Goal: Information Seeking & Learning: Learn about a topic

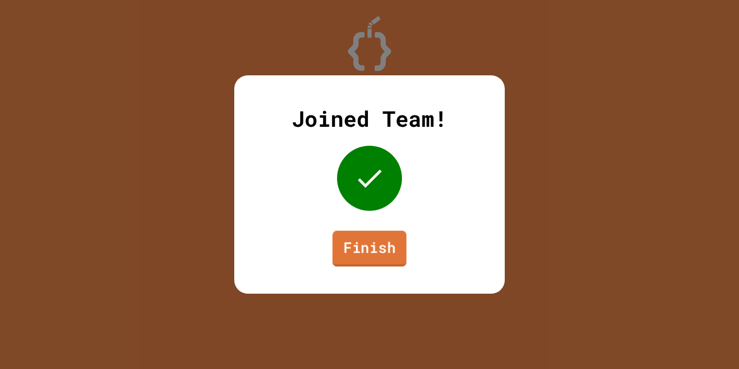
click at [397, 249] on link "Finish" at bounding box center [370, 249] width 74 height 36
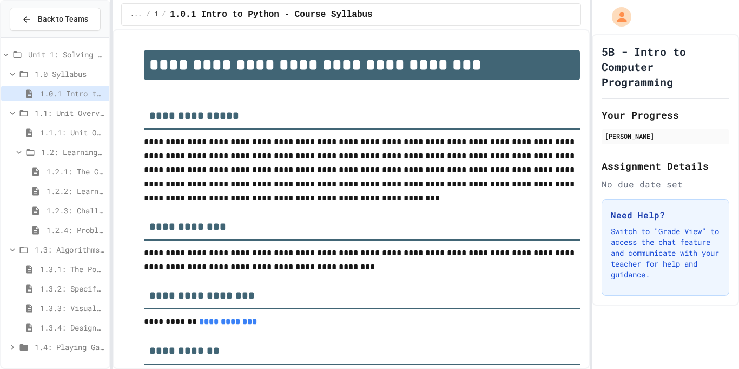
click at [91, 335] on div "1.3.4: Designing Flowcharts" at bounding box center [55, 328] width 108 height 19
click at [90, 332] on span "1.3.4: Designing Flowcharts" at bounding box center [72, 327] width 65 height 11
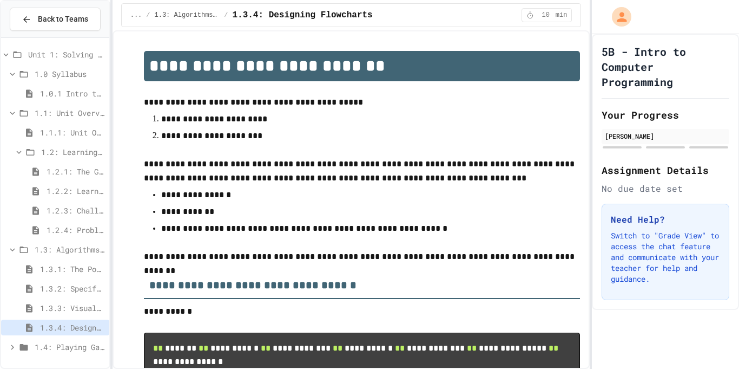
drag, startPoint x: 418, startPoint y: 368, endPoint x: 425, endPoint y: 368, distance: 7.0
click at [390, 301] on div "**********" at bounding box center [352, 199] width 478 height 338
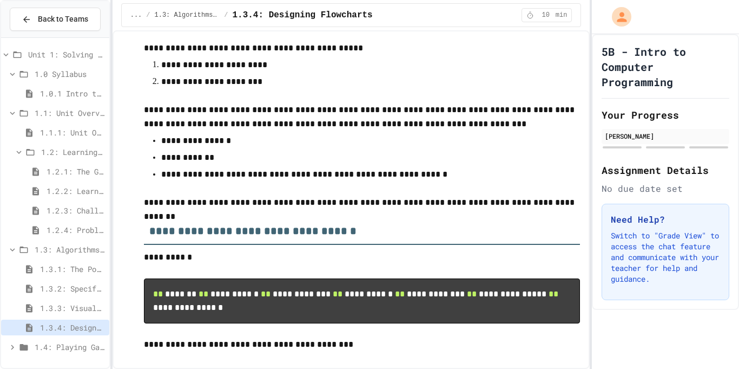
scroll to position [55, 0]
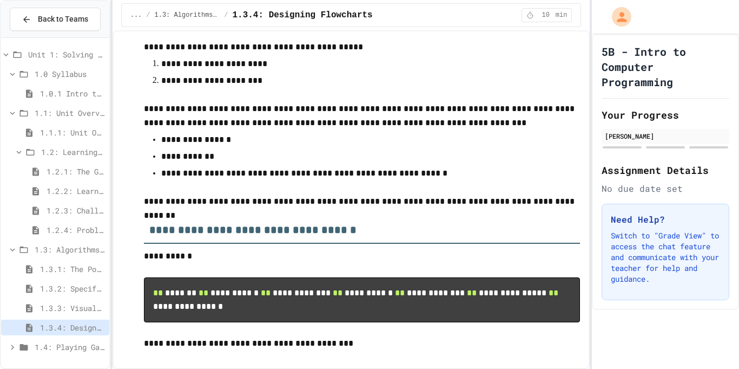
click at [79, 311] on span "1.3.3: Visualizing Logic with Flowcharts" at bounding box center [72, 307] width 65 height 11
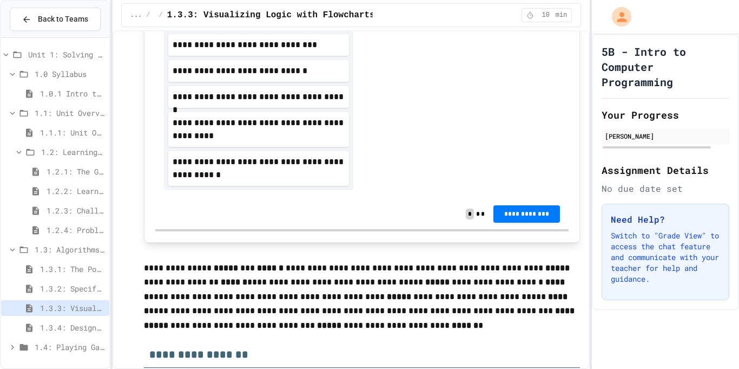
scroll to position [608, 0]
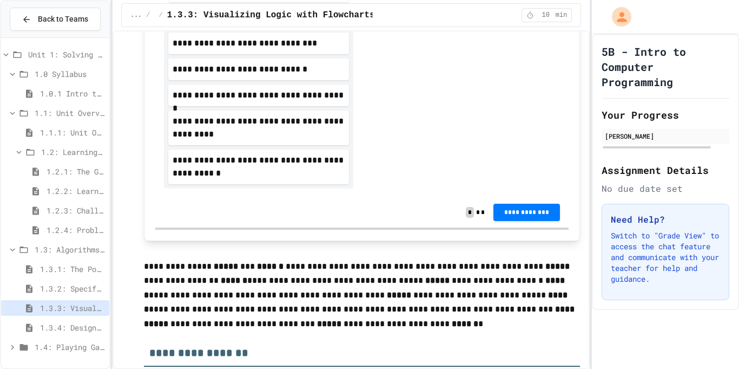
click at [82, 297] on div "1.3.2: Specifying Ideas with Pseudocode" at bounding box center [55, 289] width 108 height 19
click at [82, 293] on span "1.3.2: Specifying Ideas with Pseudocode" at bounding box center [72, 288] width 65 height 11
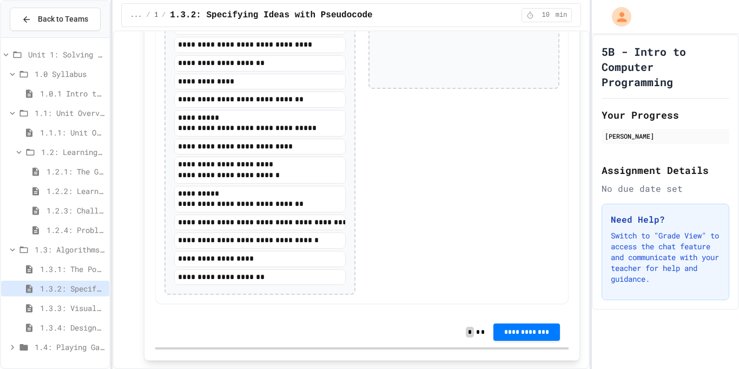
scroll to position [2198, 0]
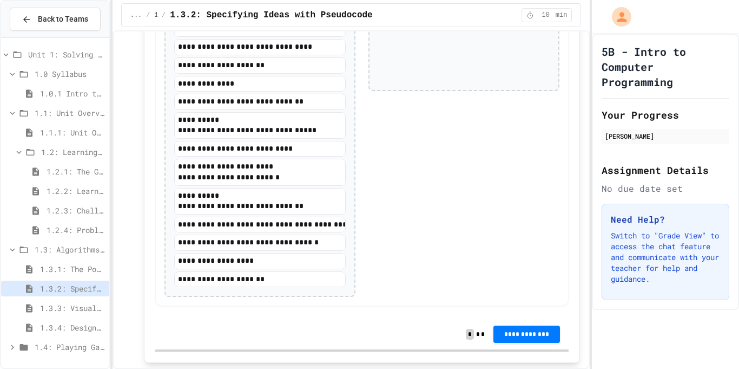
click at [67, 275] on div "1.3.1: The Power of Algorithms" at bounding box center [55, 269] width 108 height 16
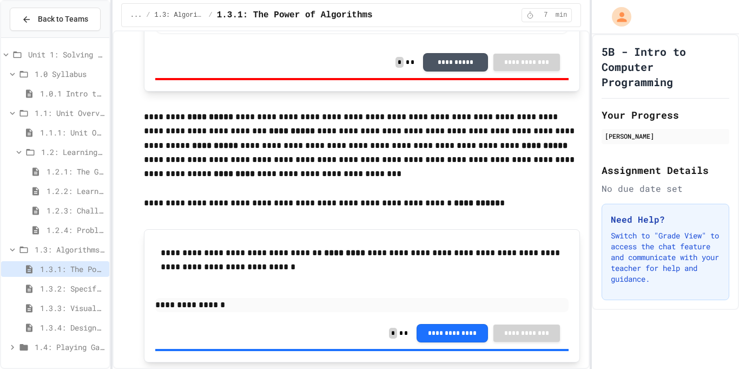
scroll to position [1831, 0]
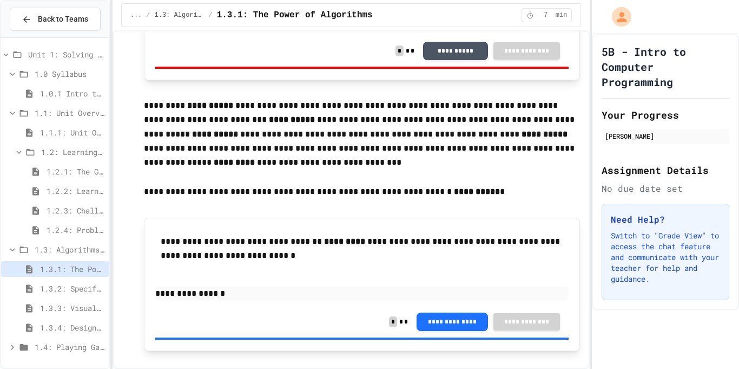
click at [83, 231] on span "1.2.4: Problem Solving Practice" at bounding box center [76, 229] width 58 height 11
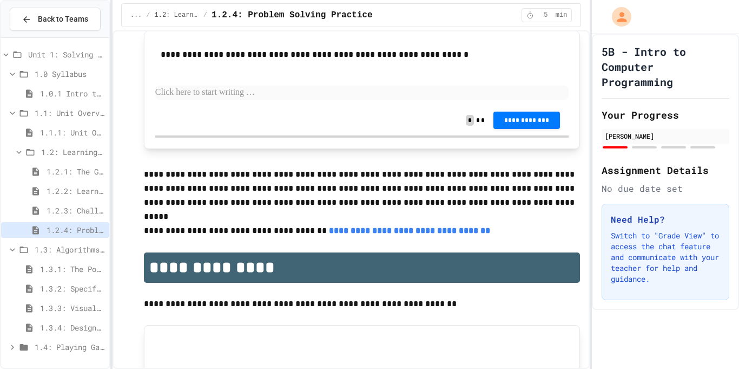
scroll to position [2555, 0]
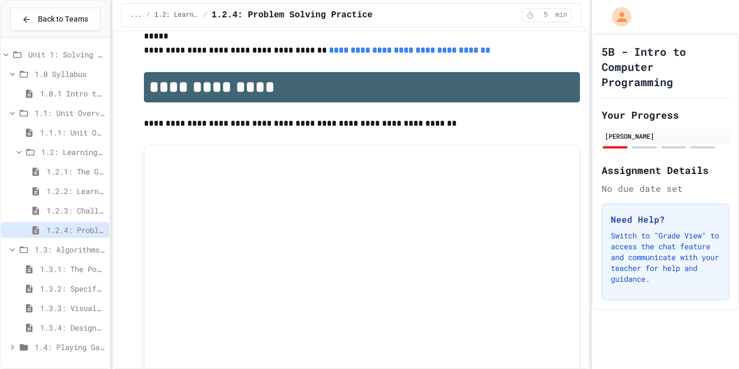
click at [91, 206] on span "1.2.3: Challenge Problem - The Bridge" at bounding box center [76, 210] width 58 height 11
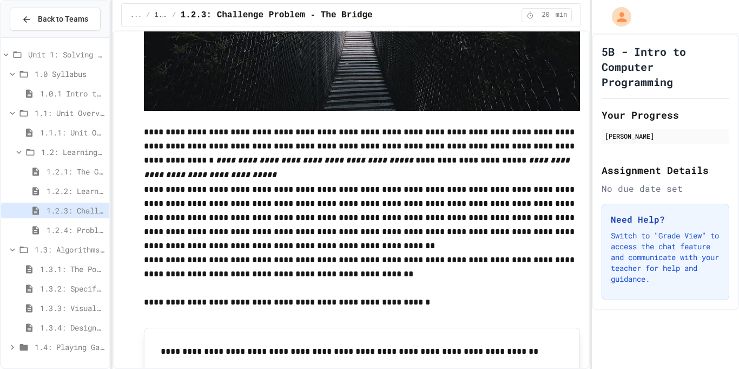
scroll to position [343, 0]
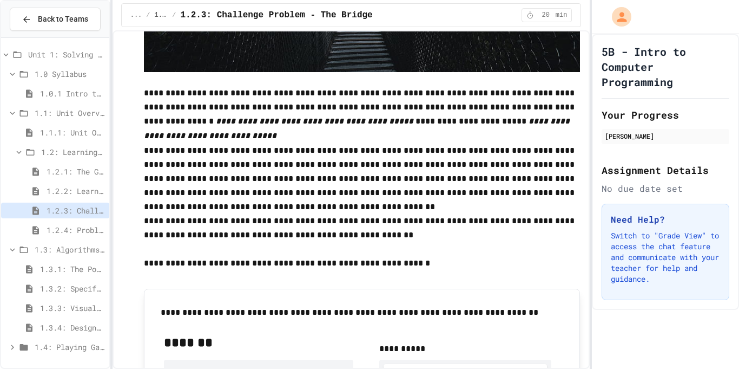
click at [83, 251] on span "1.3: Algorithms - from Pseudocode to Flowcharts" at bounding box center [70, 249] width 70 height 11
click at [81, 259] on div "1.3: Algorithms - from Pseudocode to Flowcharts" at bounding box center [55, 250] width 108 height 19
click at [80, 266] on span "1.3.1: The Power of Algorithms" at bounding box center [72, 268] width 65 height 11
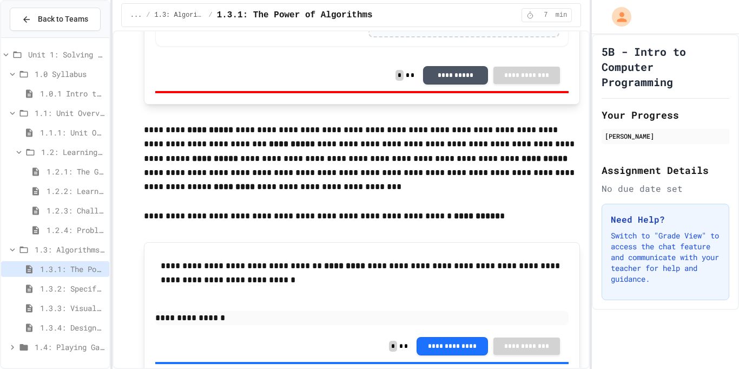
scroll to position [2058, 0]
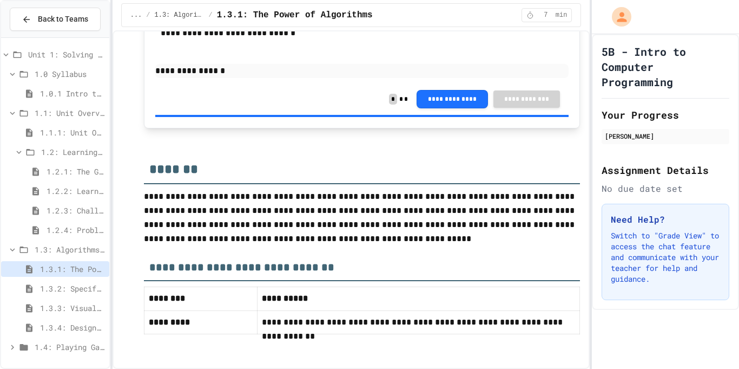
click at [55, 291] on span "1.3.2: Specifying Ideas with Pseudocode" at bounding box center [72, 288] width 65 height 11
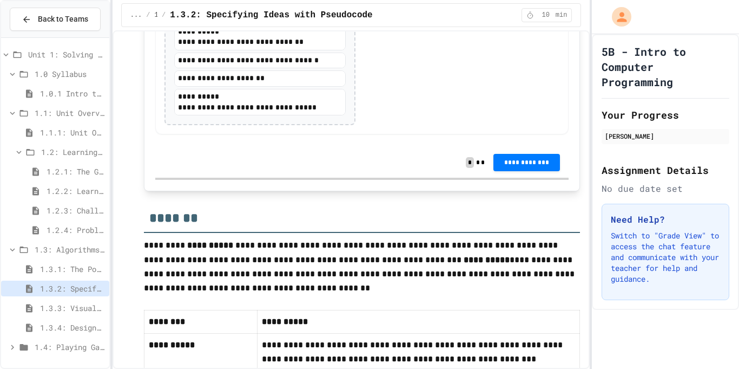
scroll to position [2521, 0]
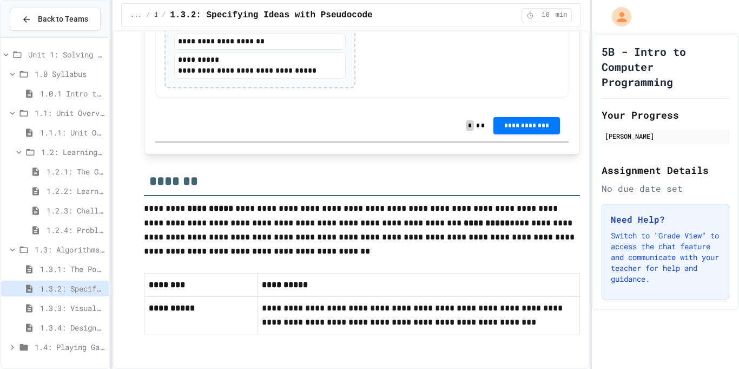
click at [77, 302] on span "1.3.3: Visualizing Logic with Flowcharts" at bounding box center [72, 307] width 65 height 11
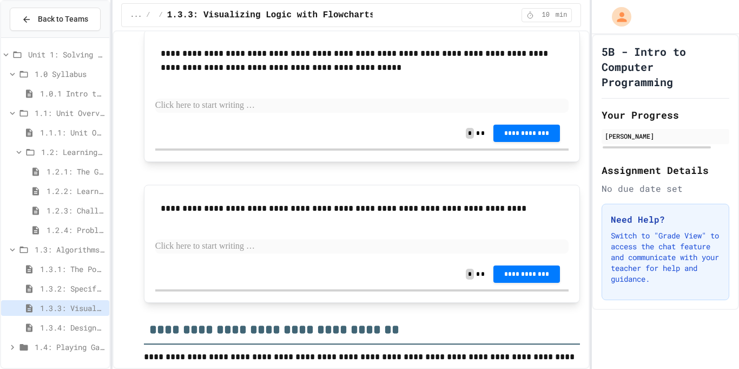
scroll to position [2284, 0]
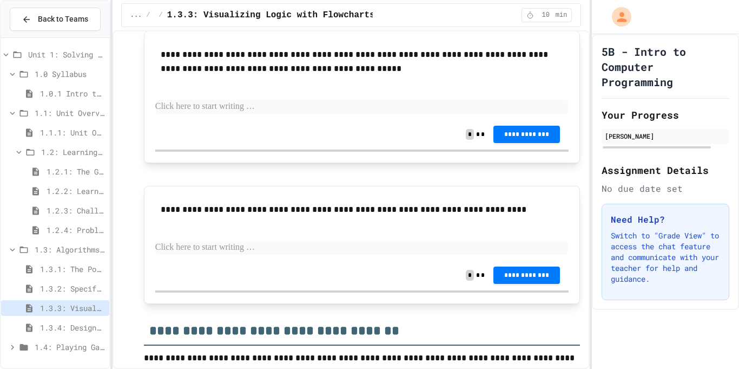
click at [89, 329] on span "1.3.4: Designing Flowcharts" at bounding box center [72, 327] width 65 height 11
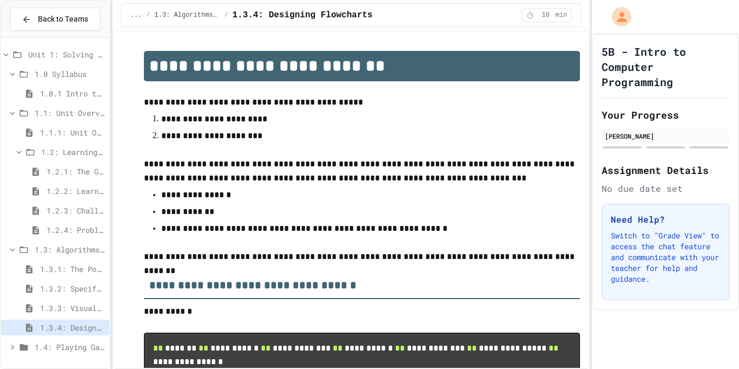
click at [78, 304] on span "1.3.3: Visualizing Logic with Flowcharts" at bounding box center [72, 307] width 65 height 11
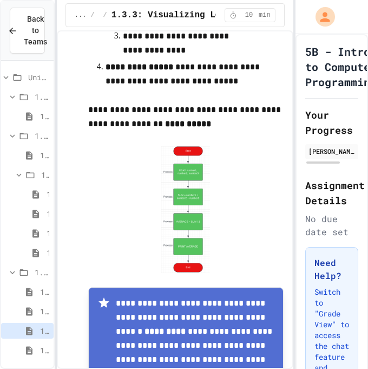
scroll to position [3205, 0]
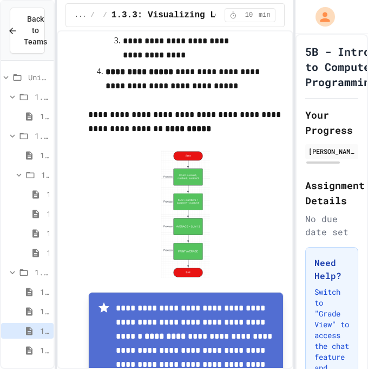
click at [40, 286] on span "1.3.1: The Power of Algorithms" at bounding box center [44, 291] width 9 height 11
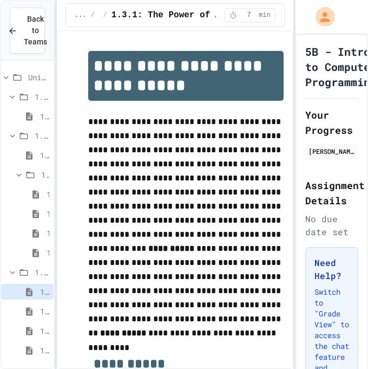
click at [38, 315] on div "1.3.2: Specifying Ideas with Pseudocode" at bounding box center [27, 311] width 53 height 16
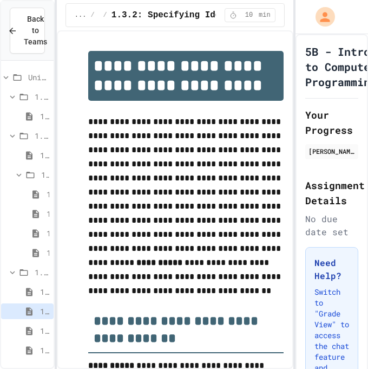
scroll to position [22, 0]
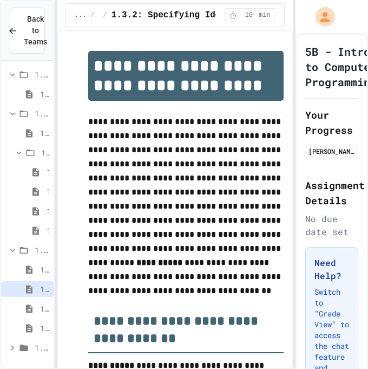
click at [22, 346] on icon at bounding box center [24, 347] width 8 height 6
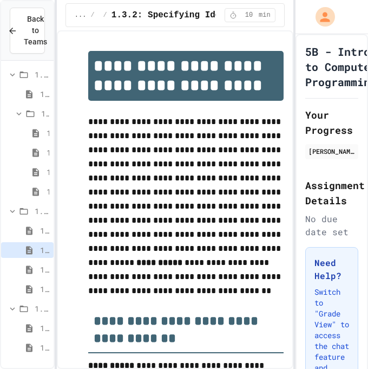
click at [40, 332] on span "1.4.1: Understanding Games with Flowcharts" at bounding box center [44, 327] width 9 height 11
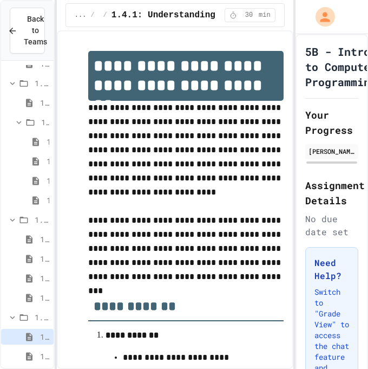
click at [43, 348] on div "1.4.2: Problem Solving Reflection" at bounding box center [27, 356] width 53 height 16
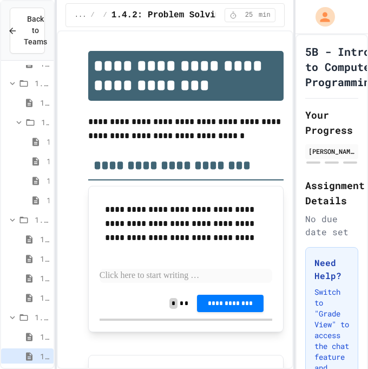
click at [38, 316] on span "1.4: Playing Games" at bounding box center [42, 316] width 15 height 11
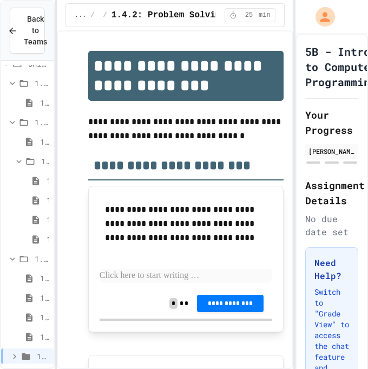
click at [31, 357] on icon at bounding box center [25, 356] width 13 height 10
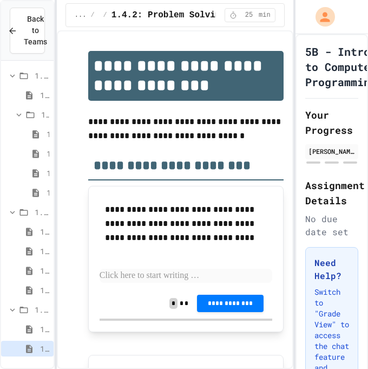
click at [32, 328] on icon at bounding box center [29, 329] width 13 height 10
